Goal: Task Accomplishment & Management: Complete application form

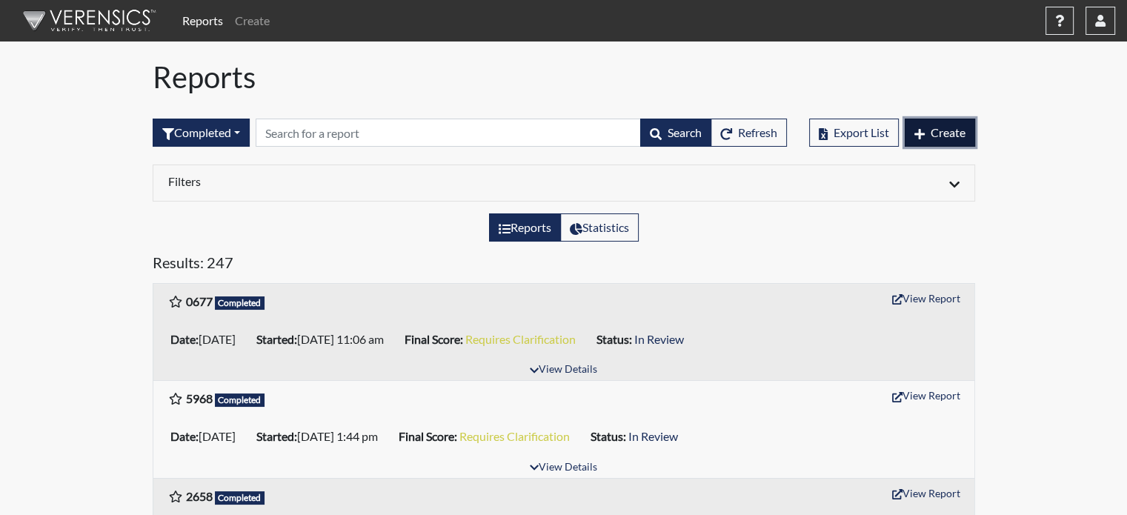
click at [936, 138] on span "Create" at bounding box center [948, 132] width 35 height 14
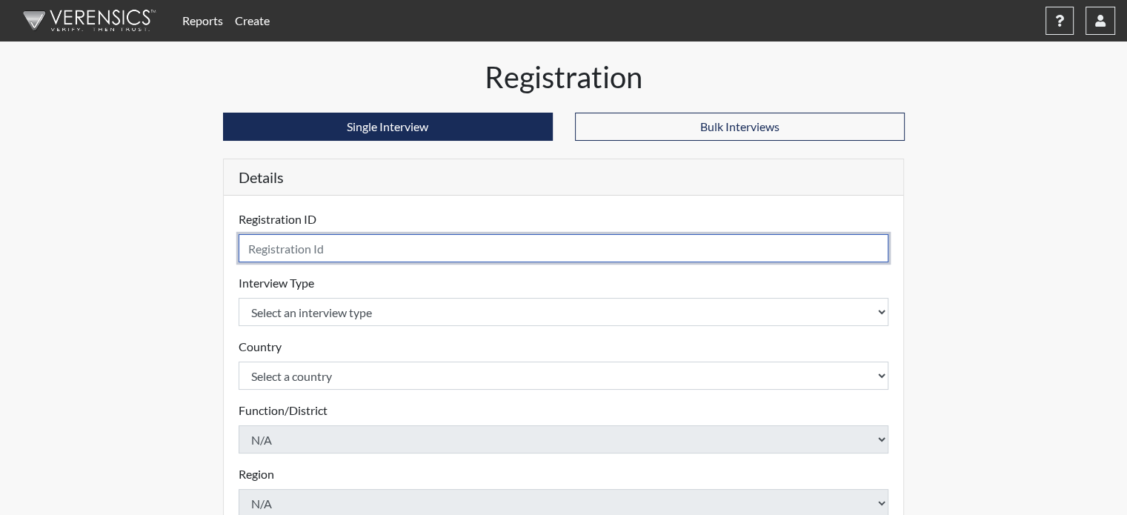
click at [287, 254] on input "text" at bounding box center [564, 248] width 651 height 28
type input "1073"
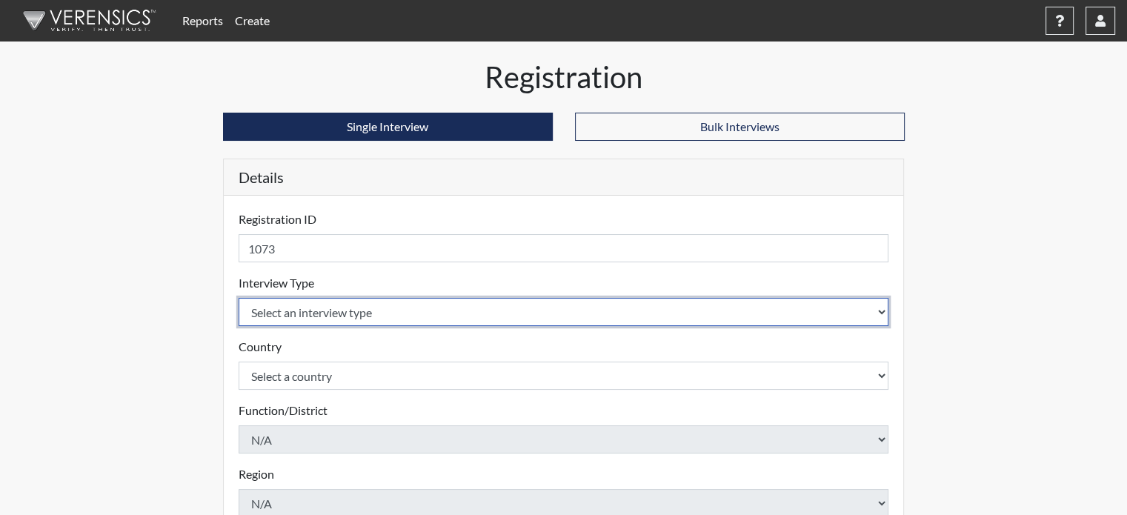
click at [318, 316] on select "Select an interview type Pre-Employment" at bounding box center [564, 312] width 651 height 28
select select "c2470aee-a530-11ea-a930-026c882af335"
click at [239, 298] on select "Select an interview type Pre-Employment" at bounding box center [564, 312] width 651 height 28
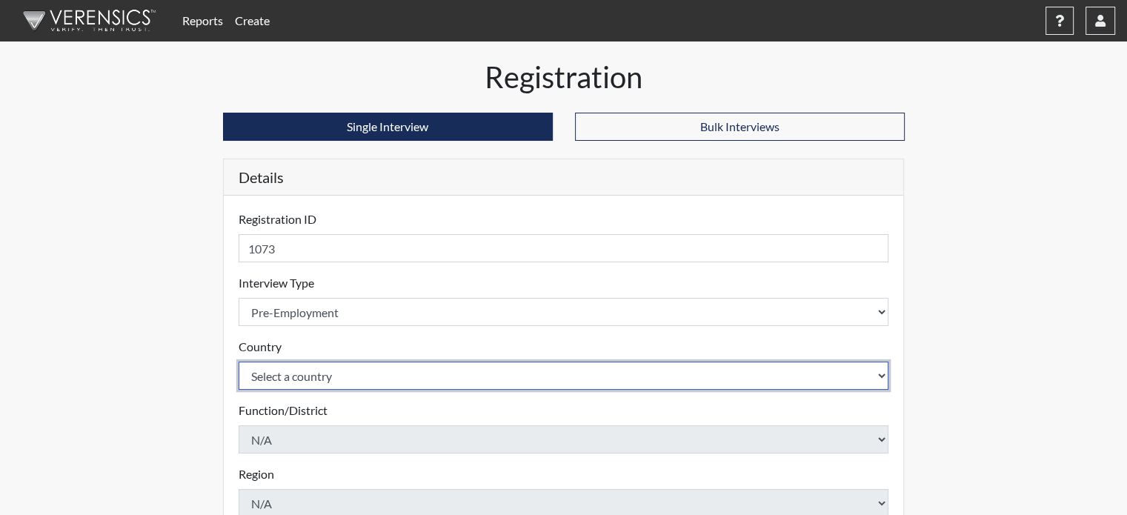
click at [314, 385] on select "Select a country [GEOGRAPHIC_DATA] [GEOGRAPHIC_DATA]" at bounding box center [564, 376] width 651 height 28
select select "united-states-of-[GEOGRAPHIC_DATA]"
click at [239, 362] on select "Select a country [GEOGRAPHIC_DATA] [GEOGRAPHIC_DATA]" at bounding box center [564, 376] width 651 height 28
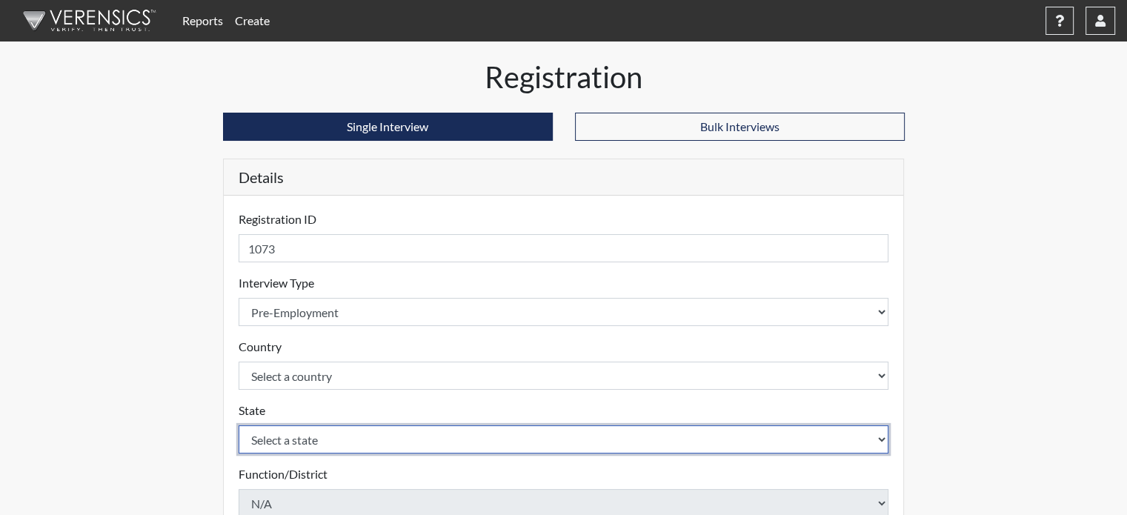
click at [311, 443] on select "Select a state [US_STATE] [US_STATE] [US_STATE] [US_STATE] [US_STATE] [US_STATE…" at bounding box center [564, 439] width 651 height 28
select select "CT"
click at [239, 425] on select "Select a state [US_STATE] [US_STATE] [US_STATE] [US_STATE] [US_STATE] [US_STATE…" at bounding box center [564, 439] width 651 height 28
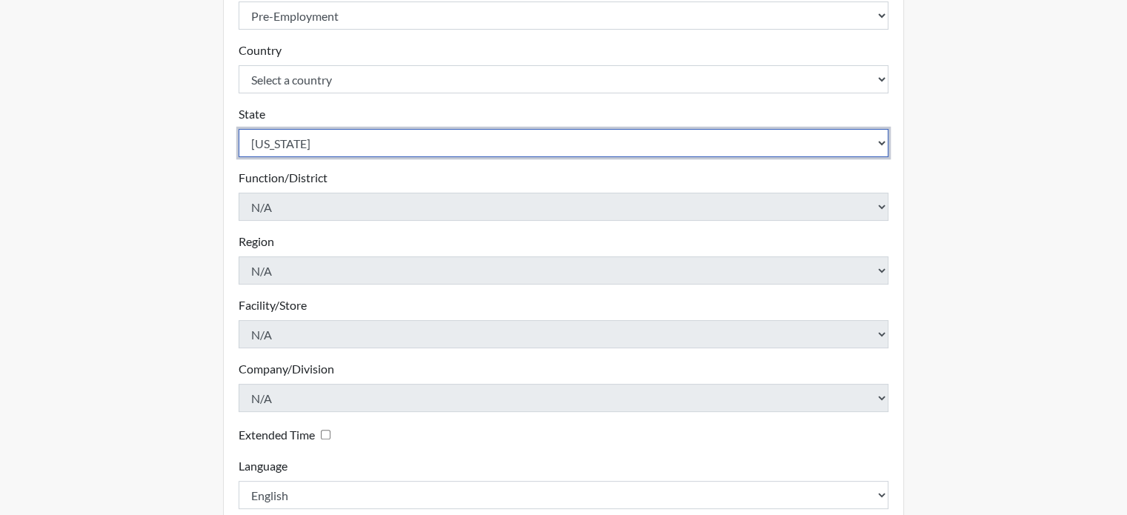
scroll to position [381, 0]
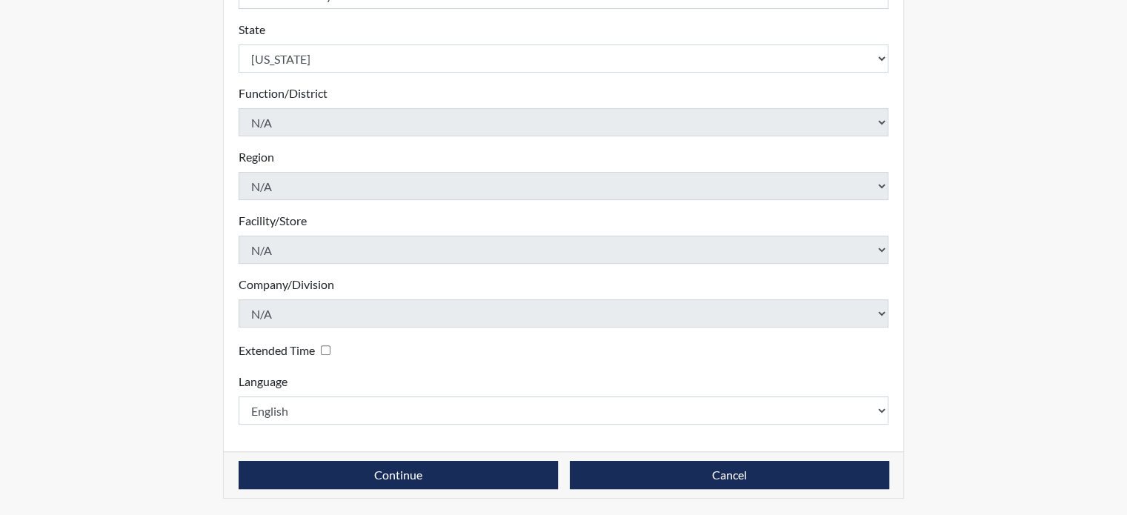
click at [298, 457] on div "Continue Cancel" at bounding box center [564, 474] width 680 height 47
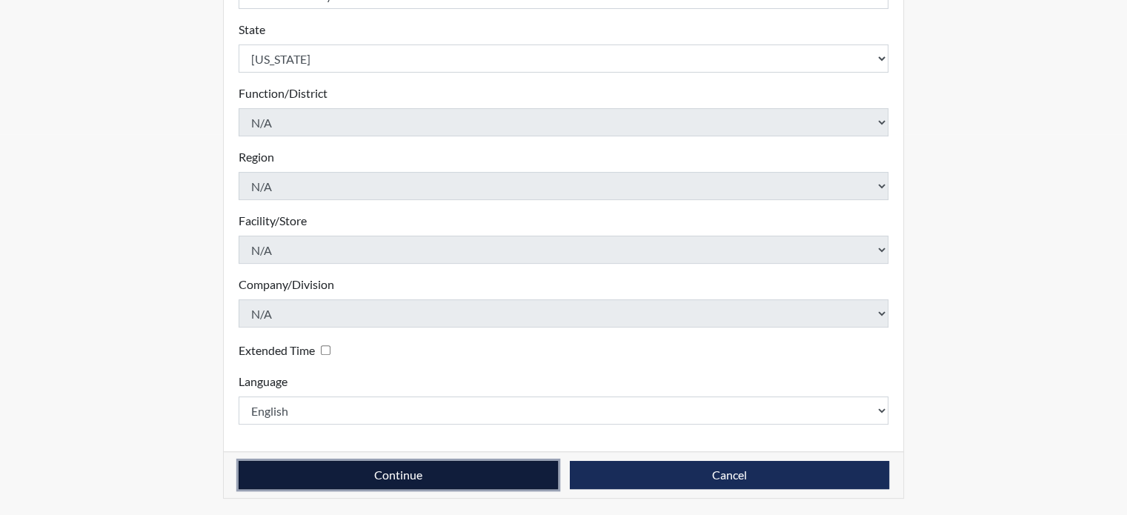
click at [297, 468] on button "Continue" at bounding box center [398, 475] width 319 height 28
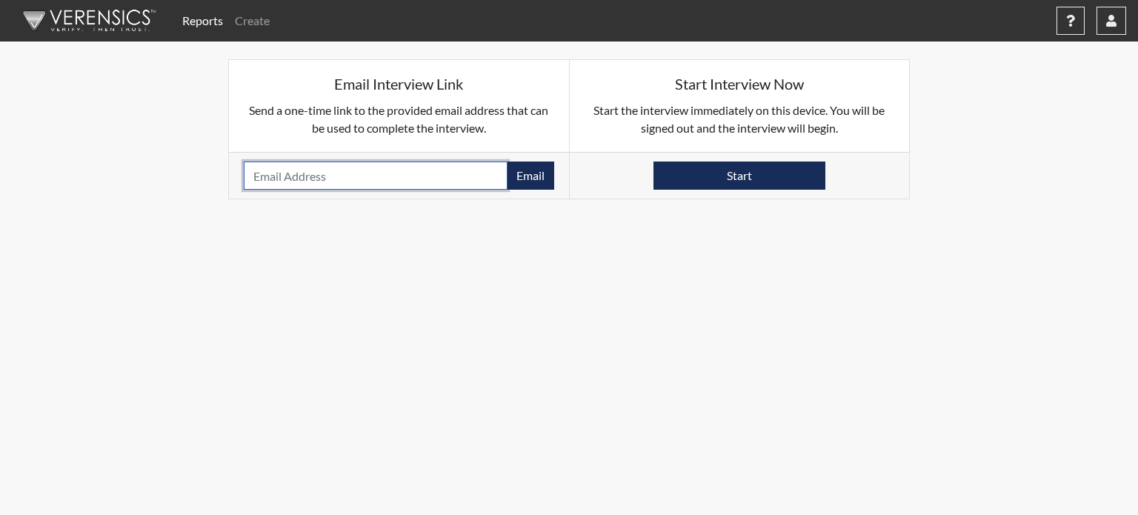
click at [355, 173] on input "email" at bounding box center [376, 176] width 264 height 28
paste input "[EMAIL_ADDRESS][DOMAIN_NAME]"
type input "[EMAIL_ADDRESS][DOMAIN_NAME]"
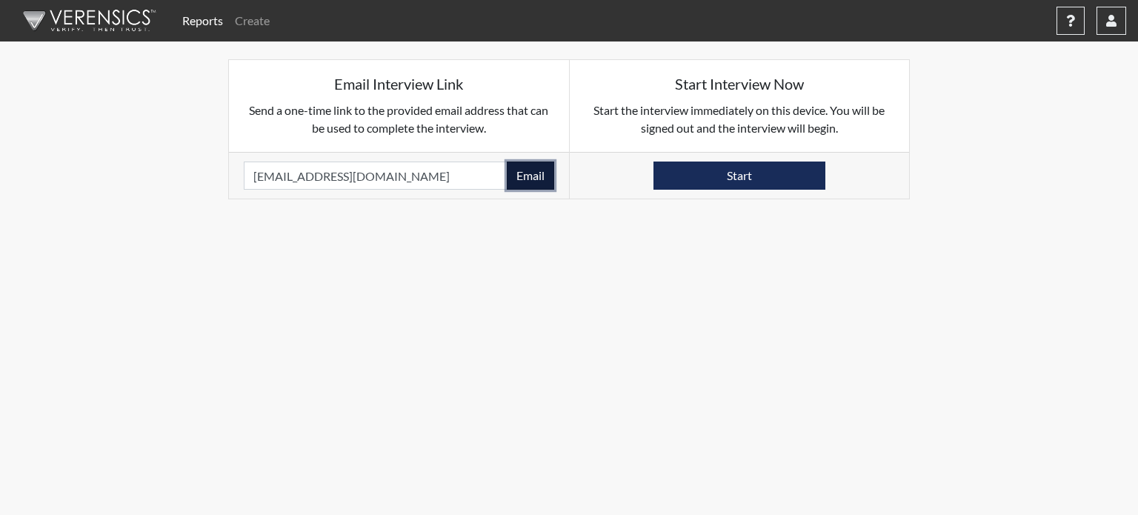
click at [531, 178] on button "Email" at bounding box center [530, 176] width 47 height 28
